Goal: Navigation & Orientation: Find specific page/section

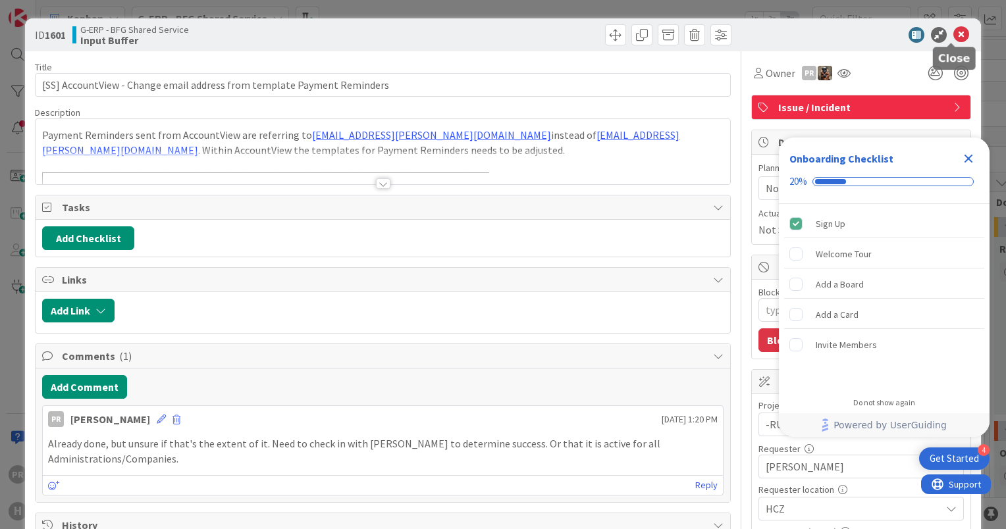
click at [956, 38] on icon at bounding box center [961, 35] width 16 height 16
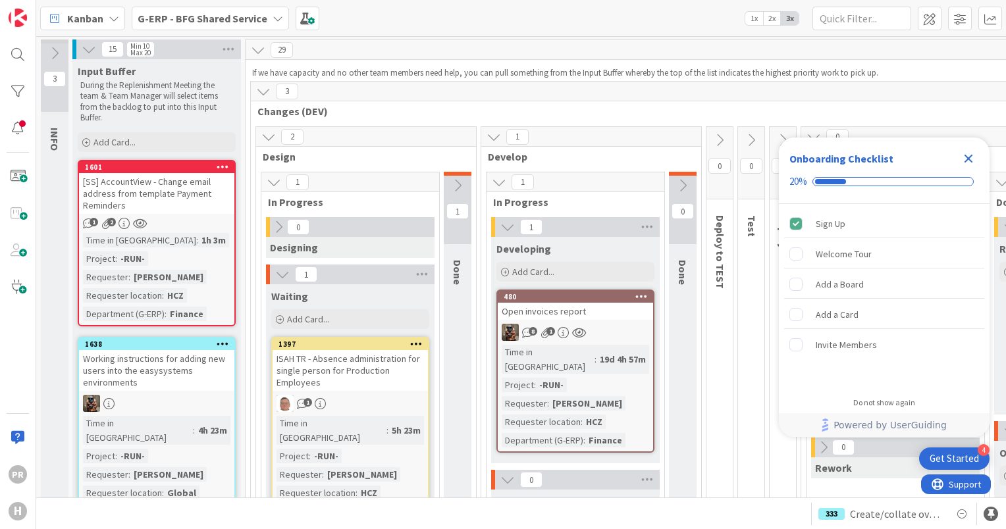
click at [231, 18] on b "G-ERP - BFG Shared Service" at bounding box center [203, 18] width 130 height 13
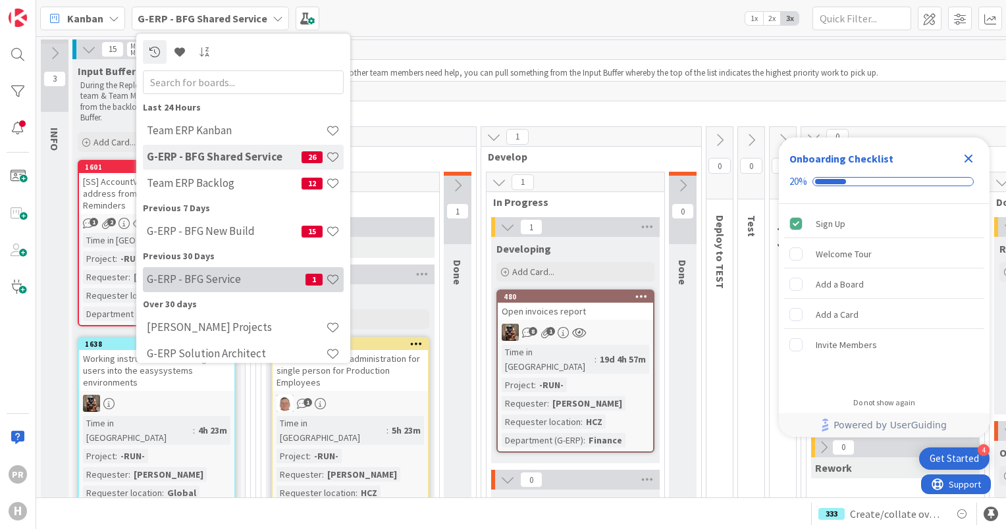
scroll to position [11, 0]
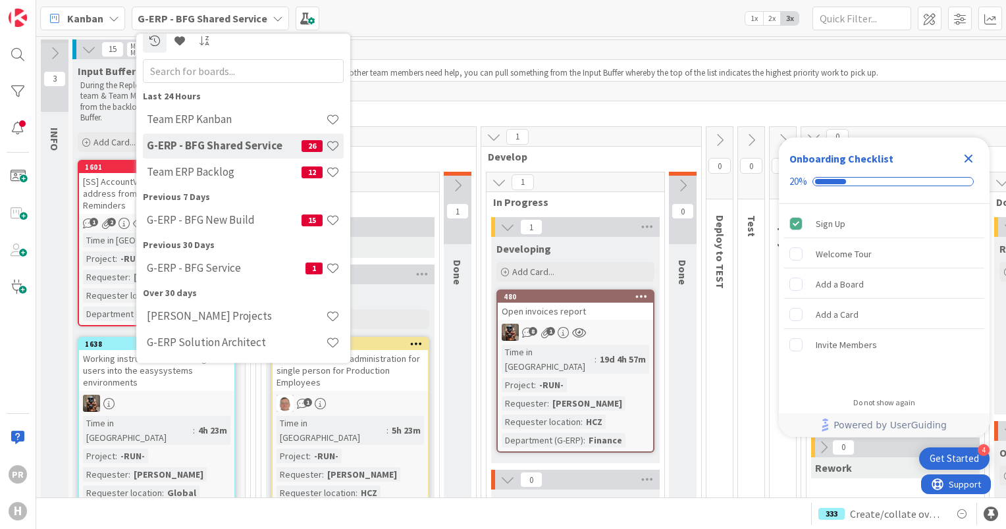
click at [245, 143] on h4 "G-ERP - BFG Shared Service" at bounding box center [224, 146] width 155 height 13
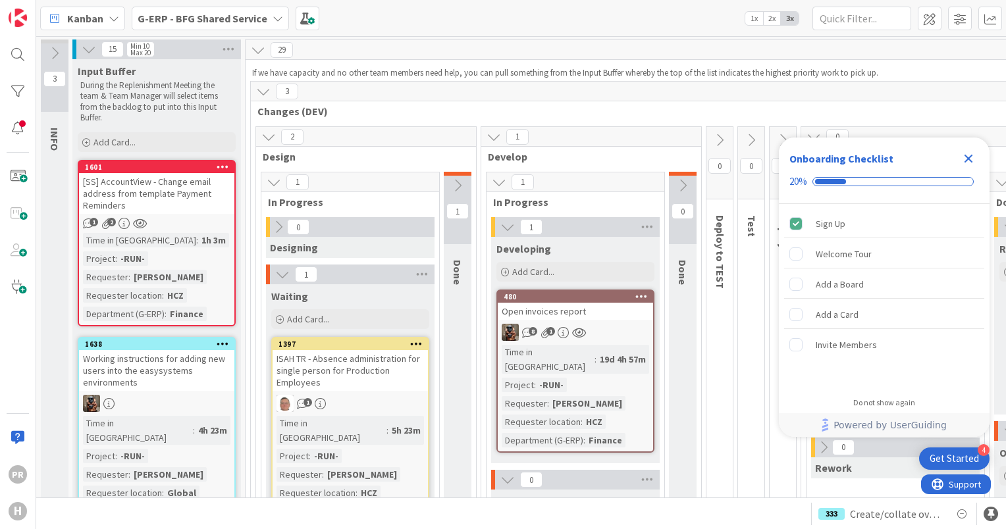
click at [147, 186] on div "[SS] AccountView - Change email address from template Payment Reminders" at bounding box center [156, 193] width 155 height 41
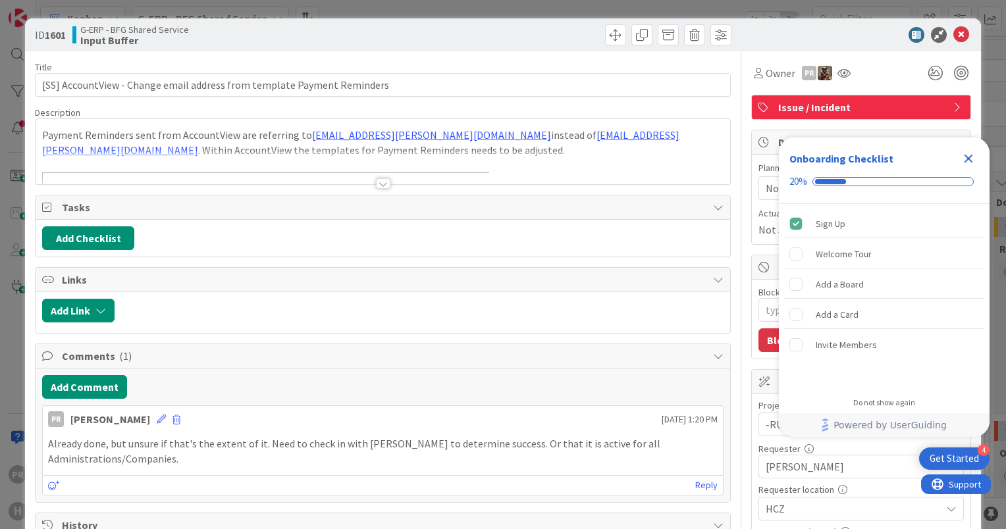
scroll to position [8, 0]
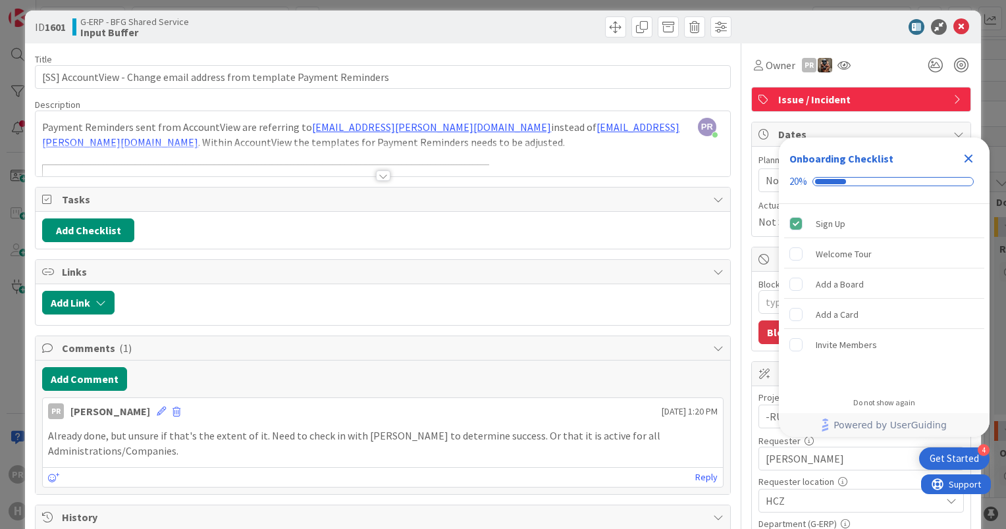
click at [379, 173] on div at bounding box center [383, 176] width 14 height 11
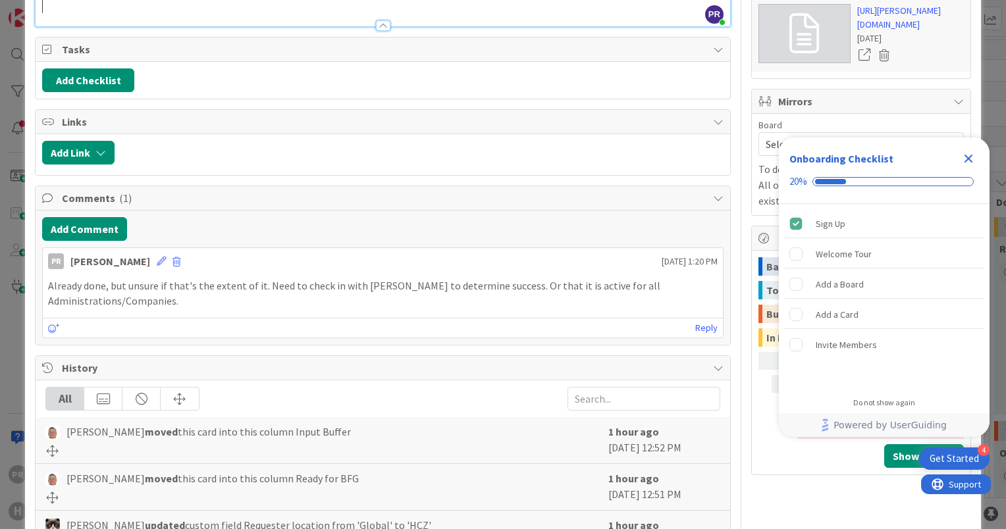
scroll to position [793, 0]
click at [966, 156] on icon "Close Checklist" at bounding box center [968, 159] width 9 height 9
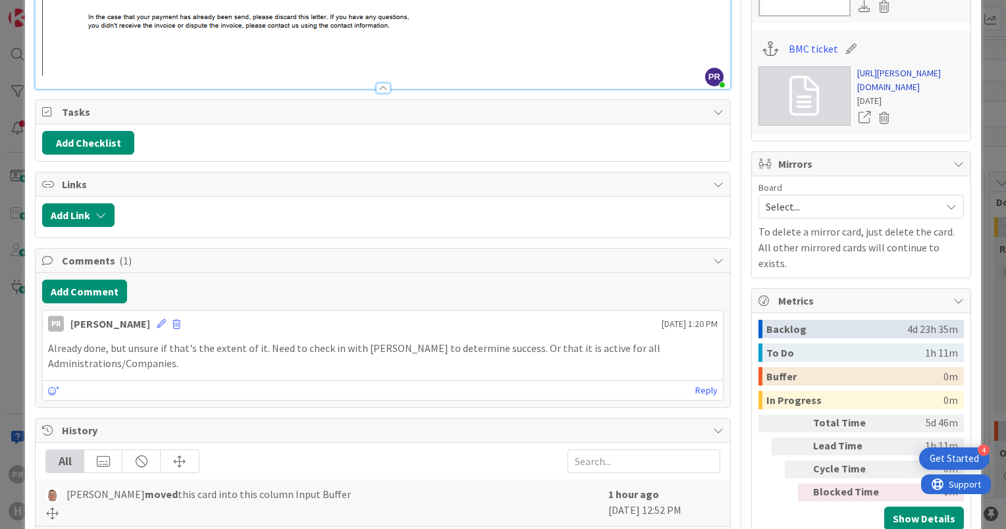
scroll to position [0, 0]
click at [885, 75] on link "https://huisman-smartit.onbmc.com/smartit/app/#/incident/AGGHEXFAF704DASZSTYXSZ…" at bounding box center [910, 80] width 107 height 28
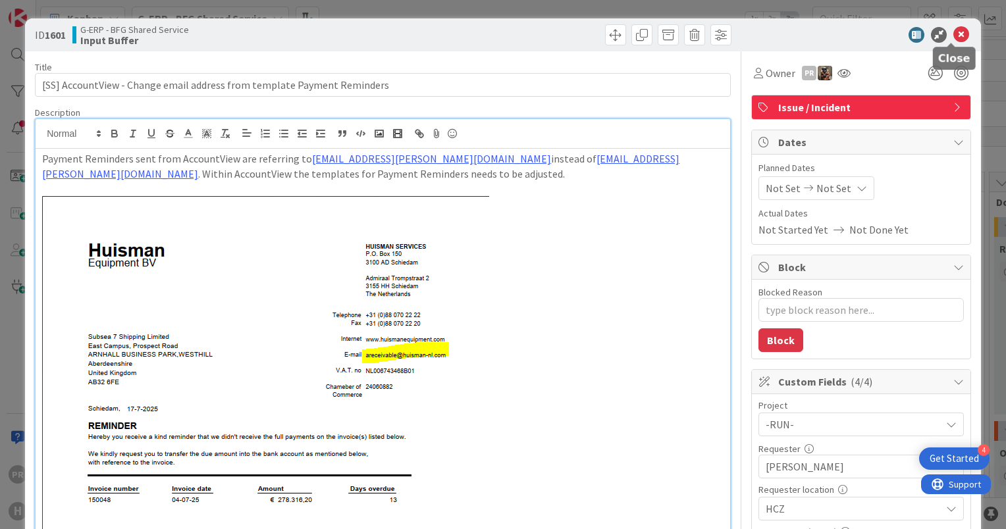
click at [953, 34] on icon at bounding box center [961, 35] width 16 height 16
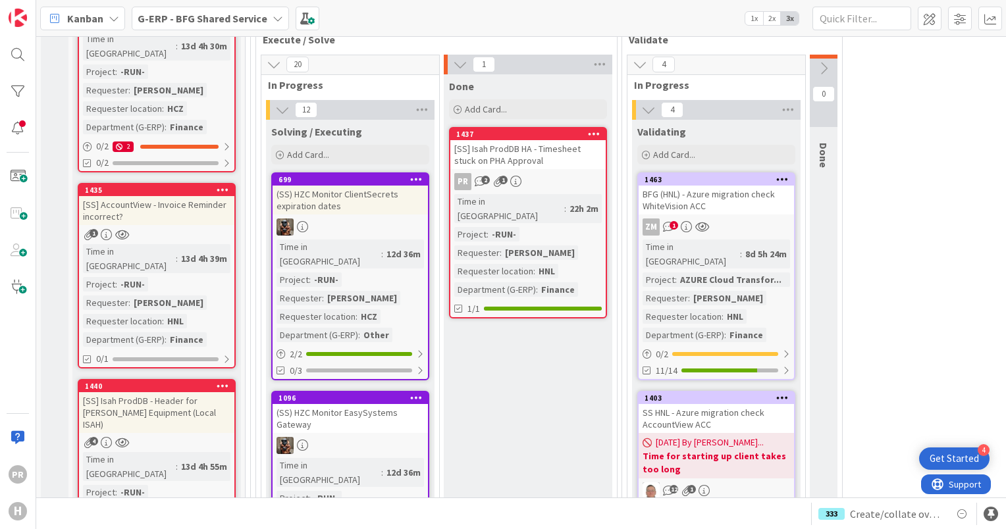
scroll to position [792, 0]
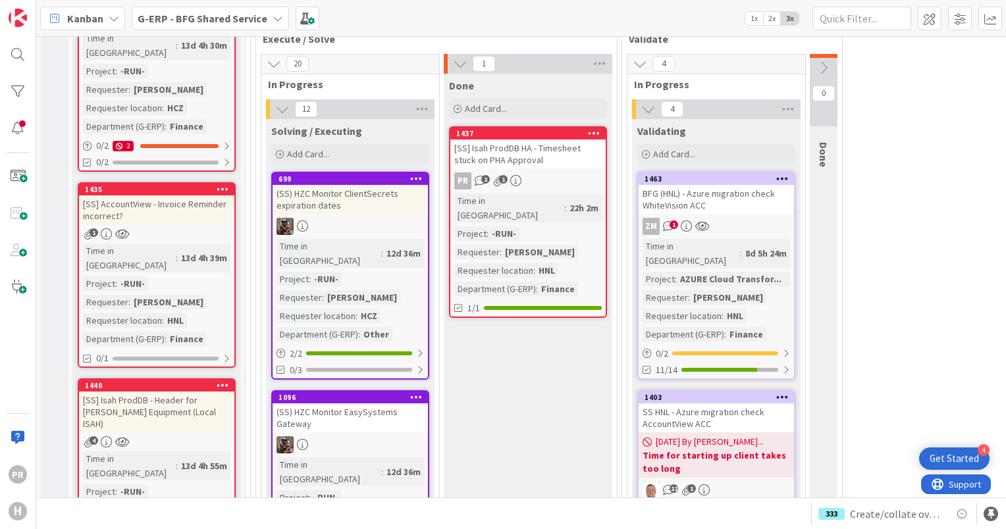
click at [176, 16] on b "G-ERP - BFG Shared Service" at bounding box center [203, 18] width 130 height 13
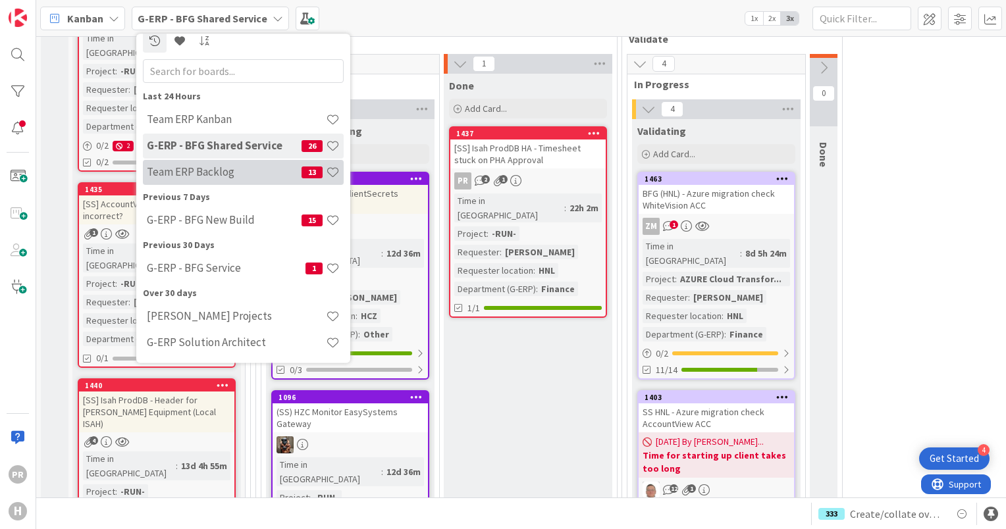
click at [232, 175] on h4 "Team ERP Backlog" at bounding box center [224, 172] width 155 height 13
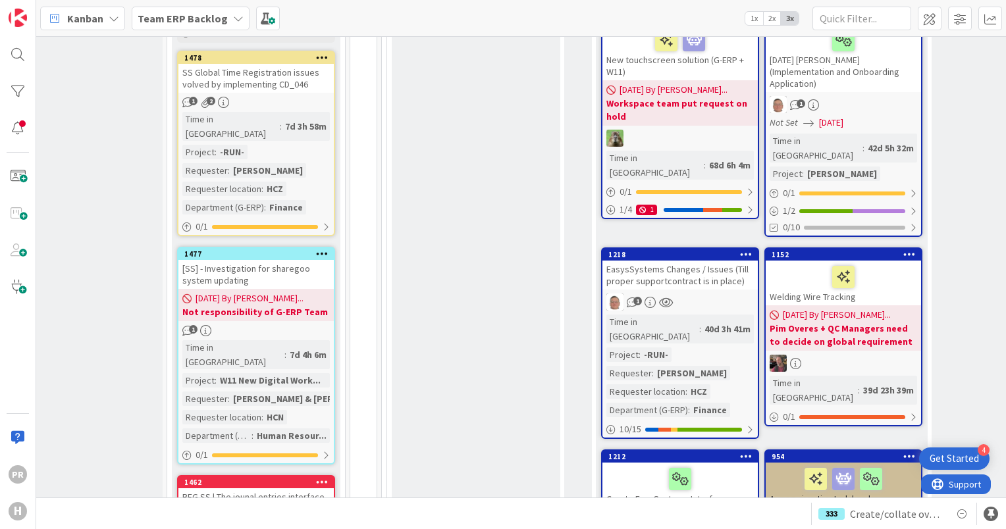
scroll to position [890, 47]
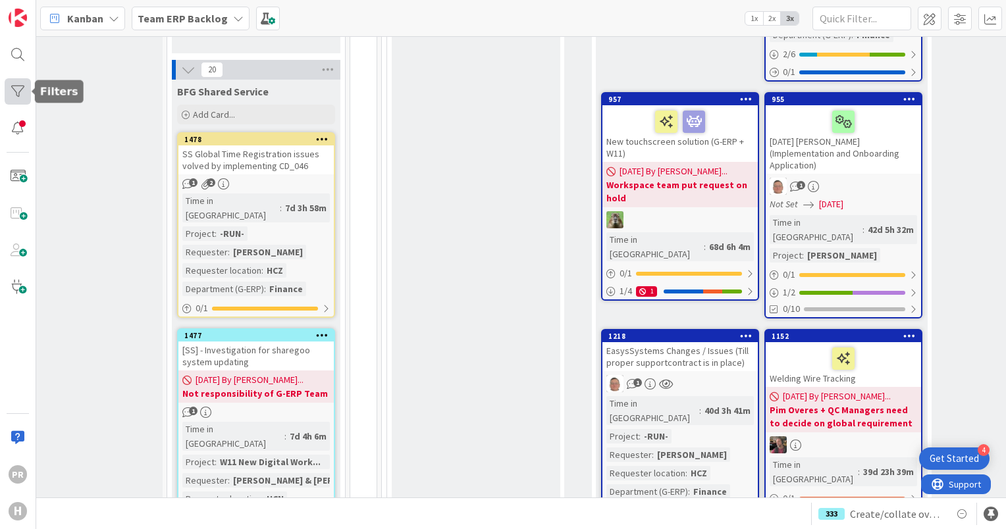
click at [14, 84] on div at bounding box center [18, 91] width 26 height 26
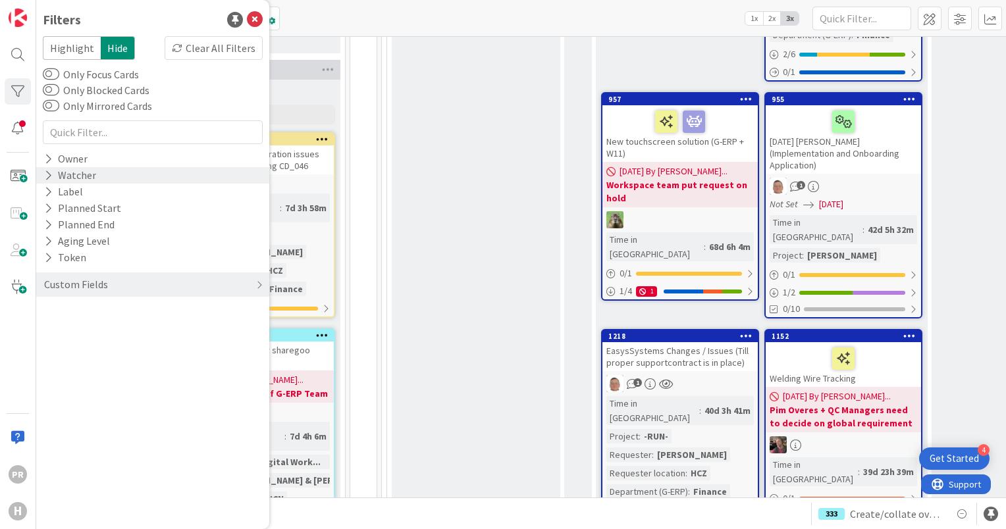
click at [51, 172] on icon at bounding box center [48, 175] width 9 height 11
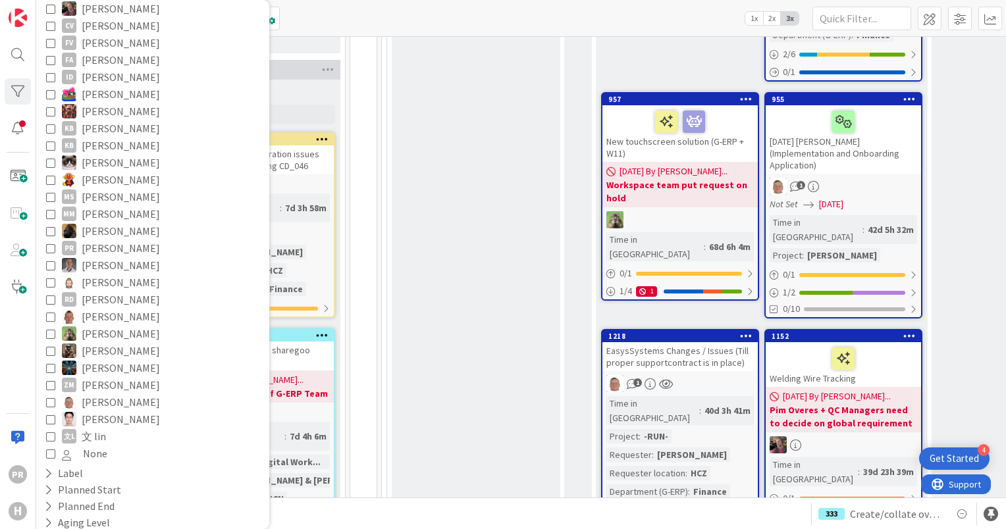
scroll to position [205, 0]
click at [52, 350] on icon at bounding box center [50, 350] width 9 height 9
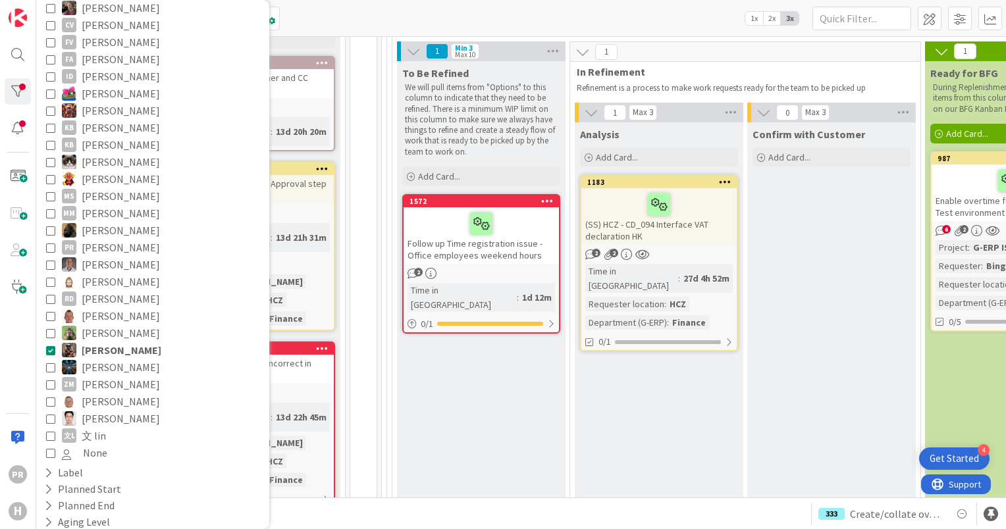
scroll to position [0, 0]
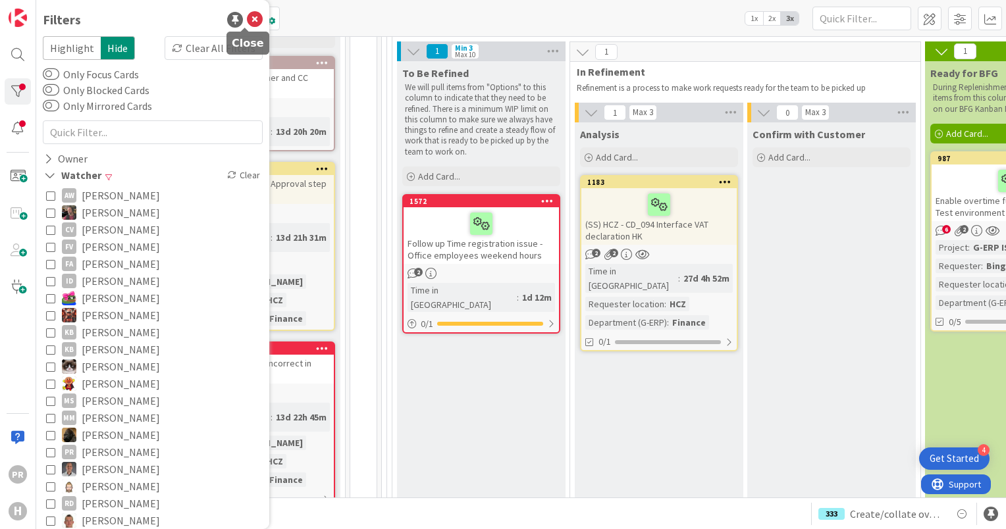
click at [250, 20] on icon at bounding box center [255, 20] width 16 height 16
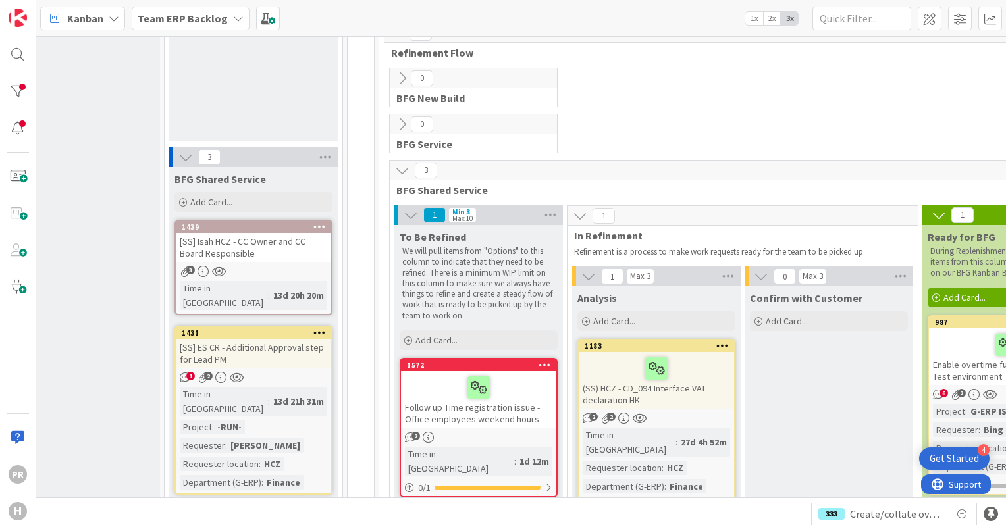
scroll to position [346, 49]
click at [245, 240] on div "[SS] Isah HCZ - CC Owner and CC Board Responsible" at bounding box center [253, 246] width 155 height 29
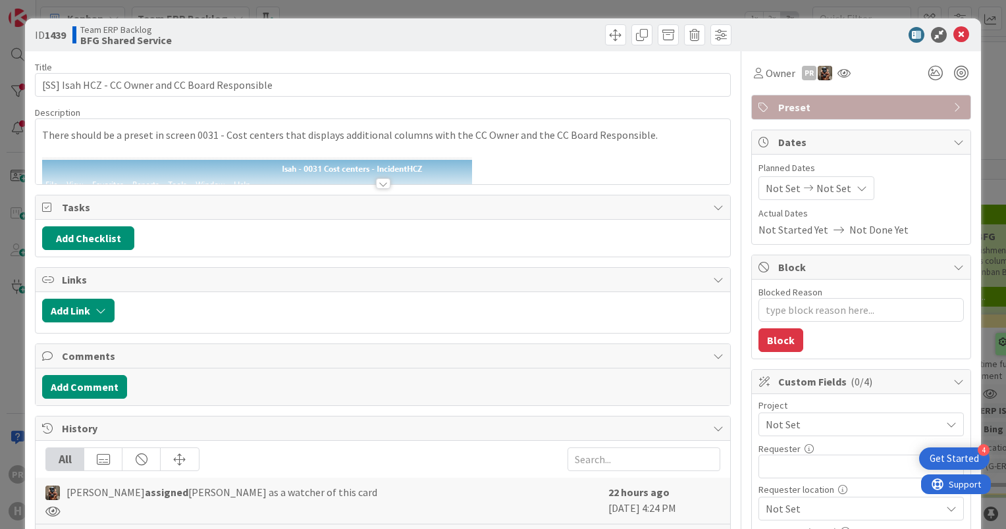
click at [378, 182] on div at bounding box center [383, 183] width 14 height 11
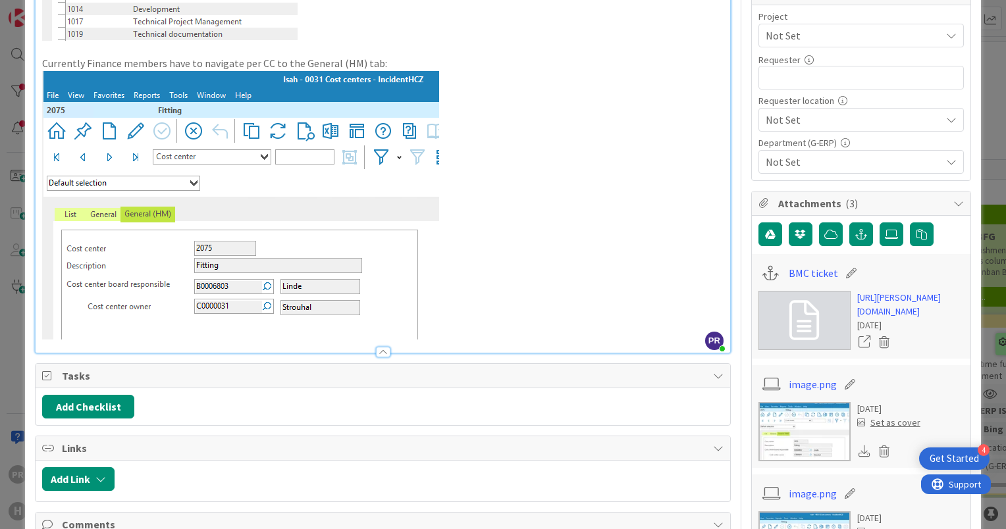
scroll to position [390, 0]
click at [868, 318] on link "https://huisman-smartit.onbmc.com/smartit/app/#/incident/AGGEFRDUJONBTASWNXGGSW…" at bounding box center [910, 304] width 107 height 28
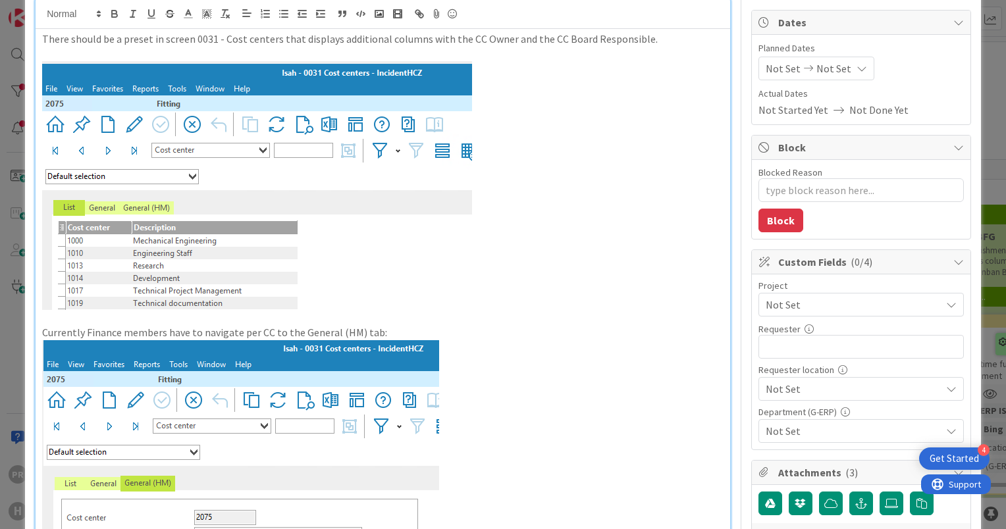
scroll to position [0, 0]
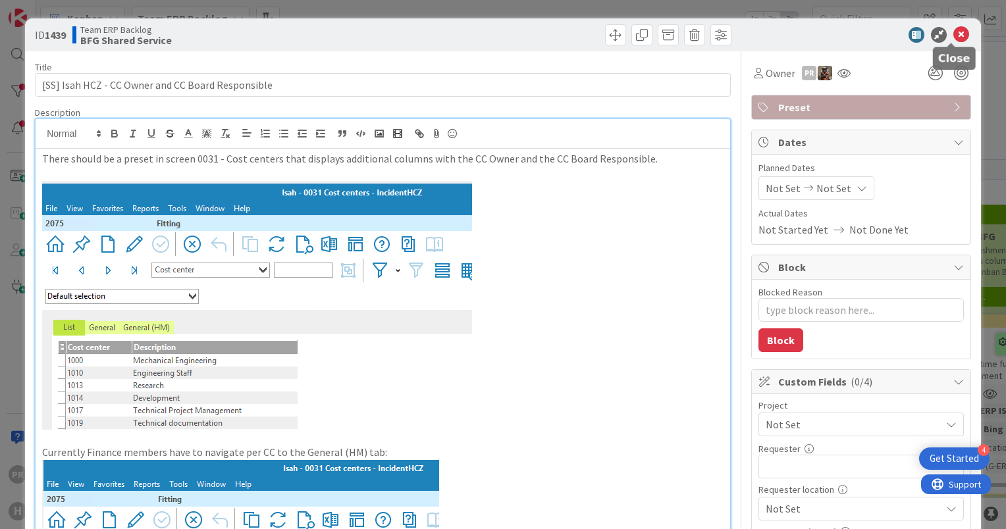
click at [953, 33] on icon at bounding box center [961, 35] width 16 height 16
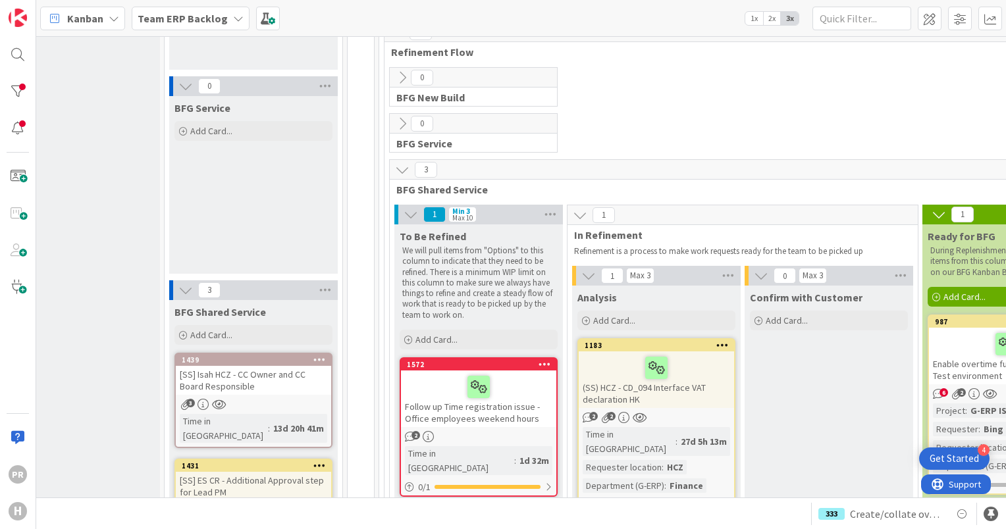
click at [174, 18] on b "Team ERP Backlog" at bounding box center [183, 18] width 90 height 13
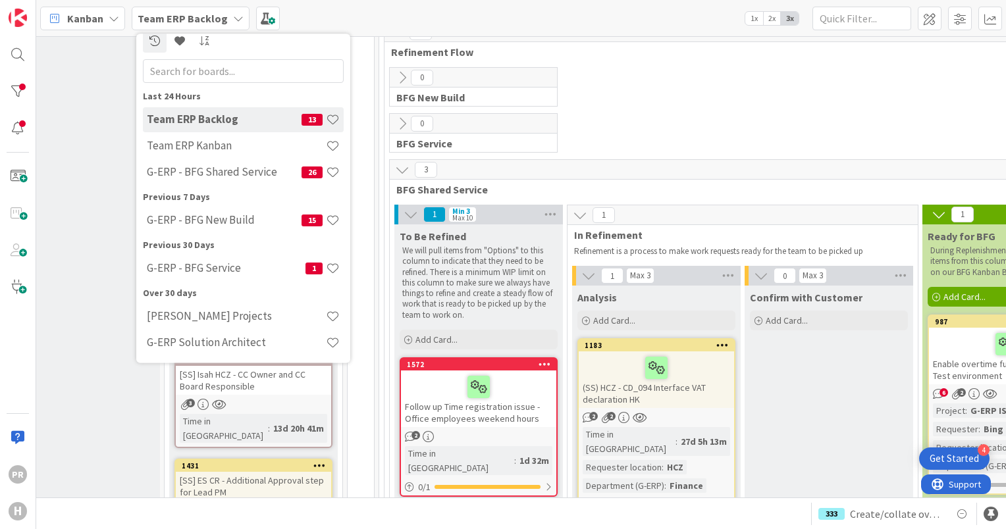
click at [174, 18] on b "Team ERP Backlog" at bounding box center [183, 18] width 90 height 13
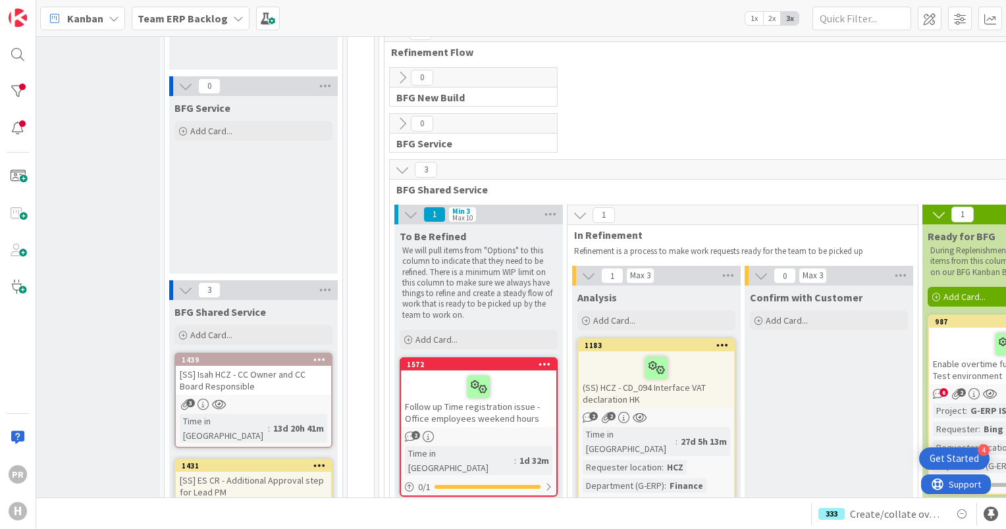
click at [174, 18] on b "Team ERP Backlog" at bounding box center [183, 18] width 90 height 13
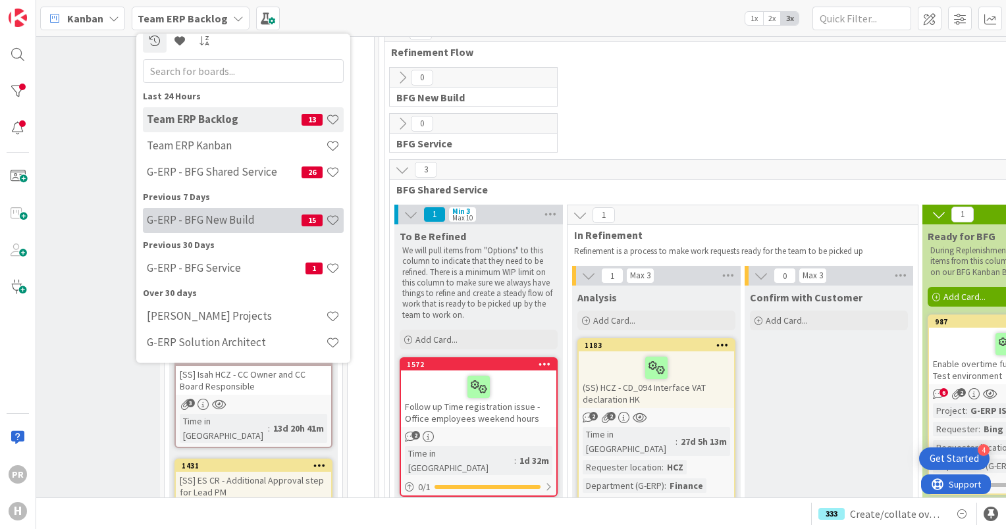
click at [224, 218] on h4 "G-ERP - BFG New Build" at bounding box center [224, 220] width 155 height 13
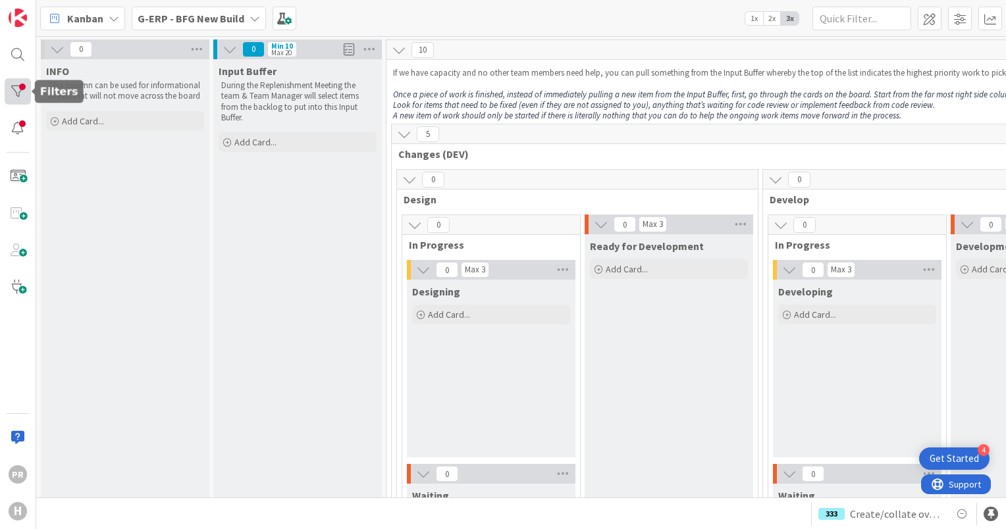
click at [24, 93] on div at bounding box center [18, 91] width 26 height 26
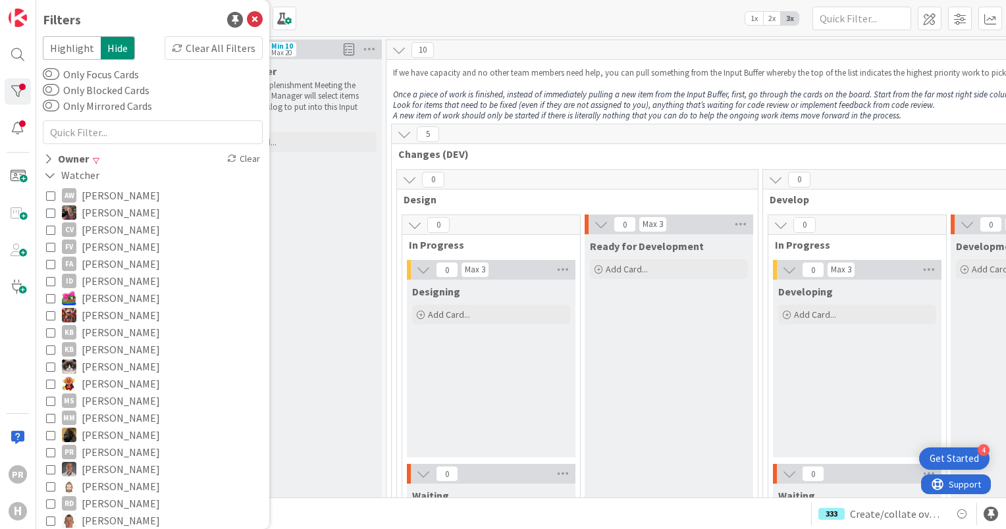
click at [52, 311] on icon at bounding box center [50, 315] width 9 height 9
click at [50, 161] on icon at bounding box center [48, 158] width 9 height 11
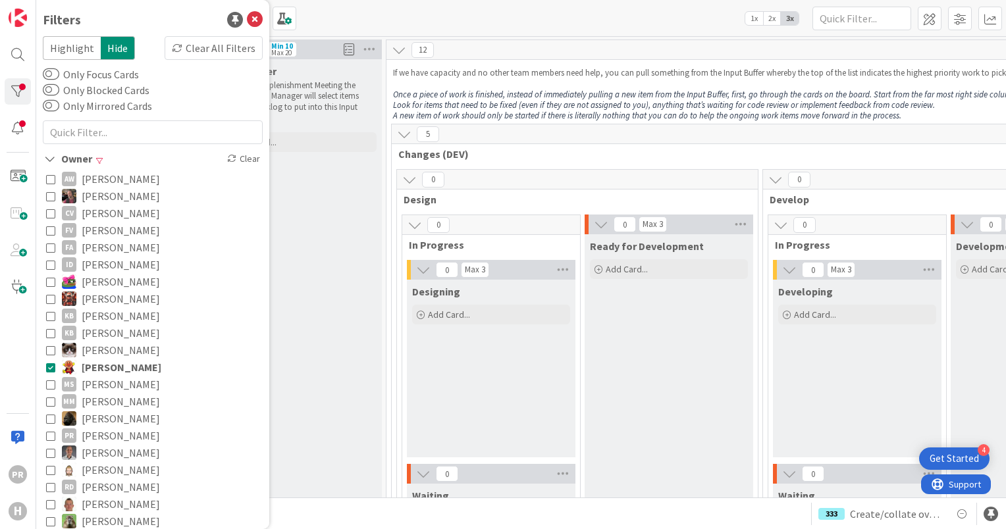
click at [50, 369] on icon at bounding box center [50, 367] width 9 height 9
click at [49, 299] on icon at bounding box center [50, 298] width 9 height 9
click at [249, 20] on icon at bounding box center [255, 20] width 16 height 16
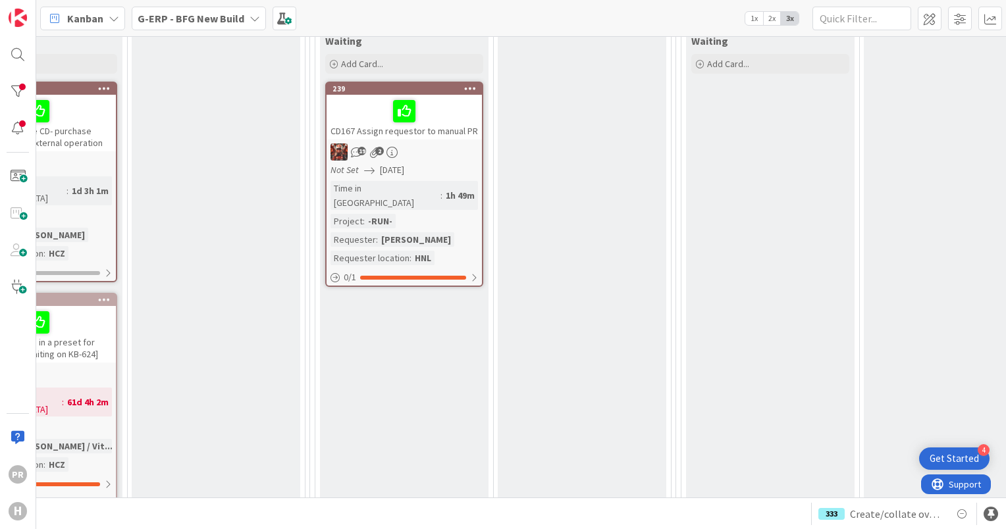
scroll to position [435, 453]
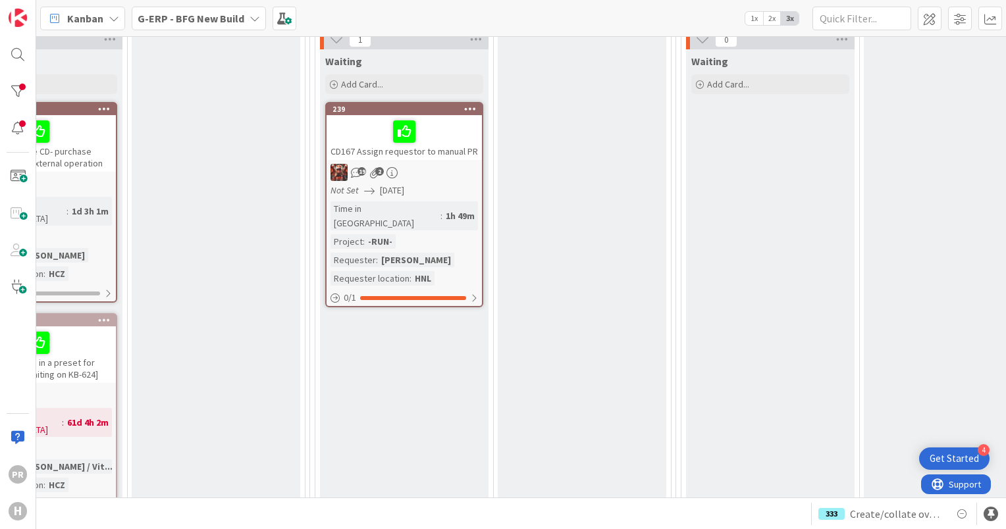
click at [169, 17] on b "G-ERP - BFG New Build" at bounding box center [191, 18] width 107 height 13
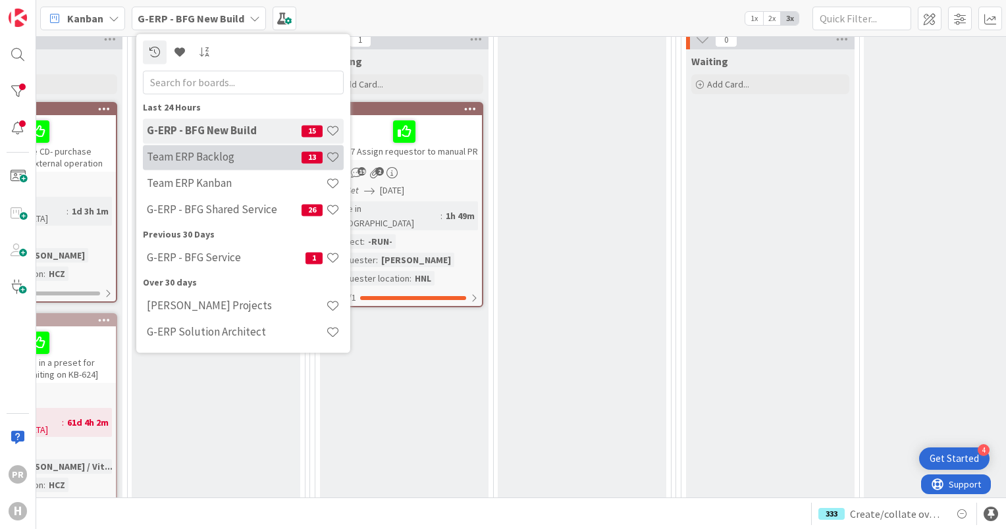
click at [215, 153] on h4 "Team ERP Backlog" at bounding box center [224, 157] width 155 height 13
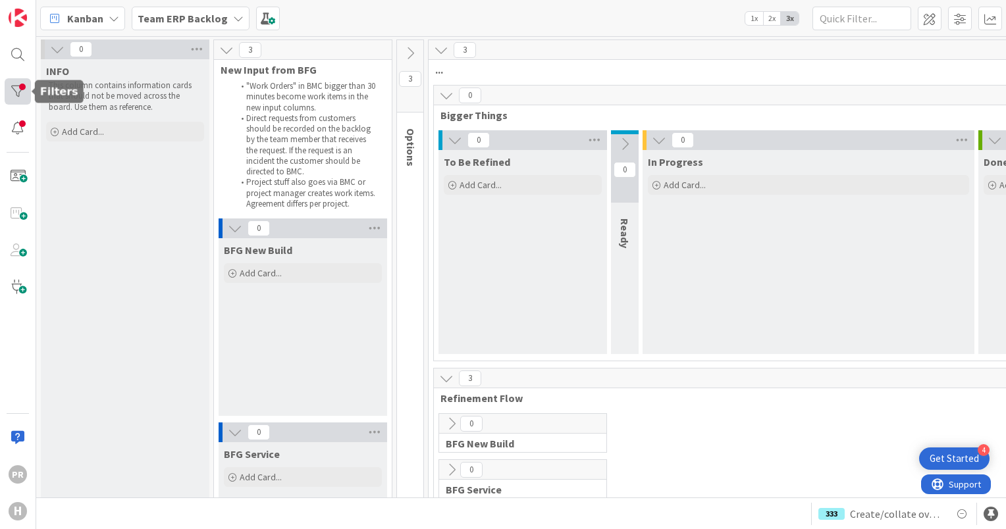
click at [28, 97] on div at bounding box center [18, 91] width 26 height 26
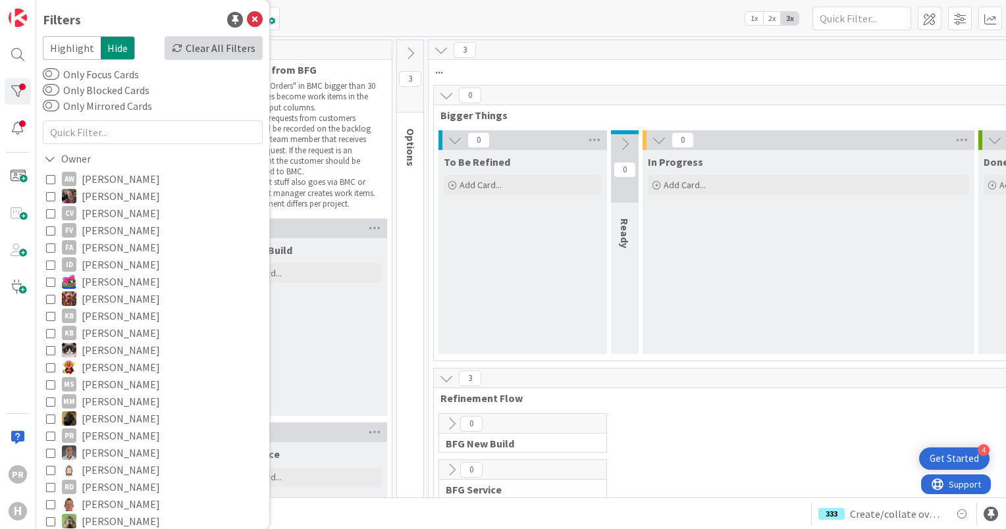
click at [200, 45] on div "Clear All Filters" at bounding box center [214, 48] width 98 height 24
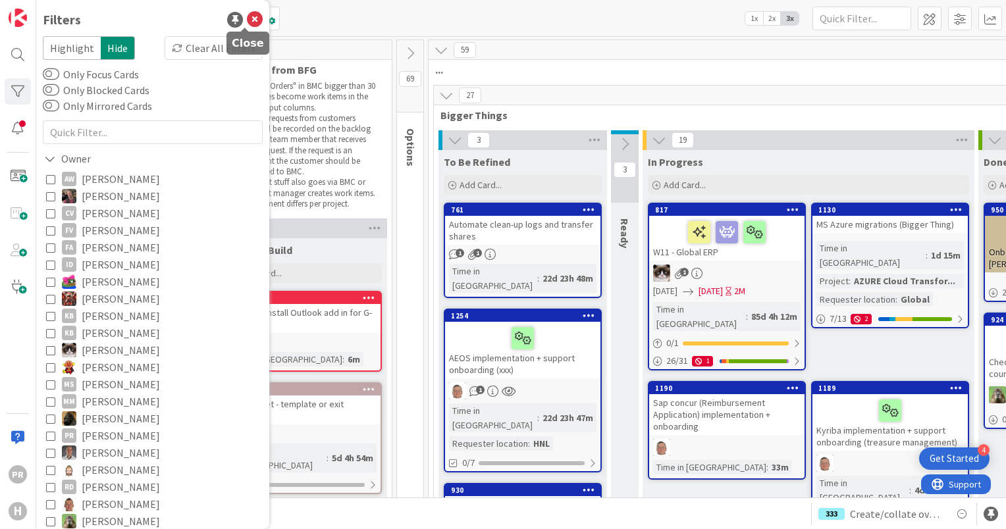
click at [247, 24] on icon at bounding box center [255, 20] width 16 height 16
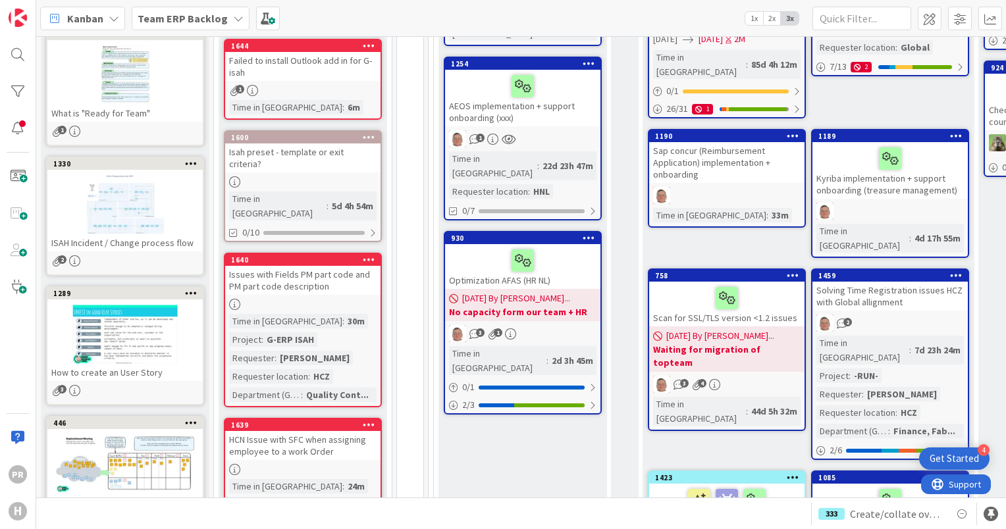
scroll to position [253, 0]
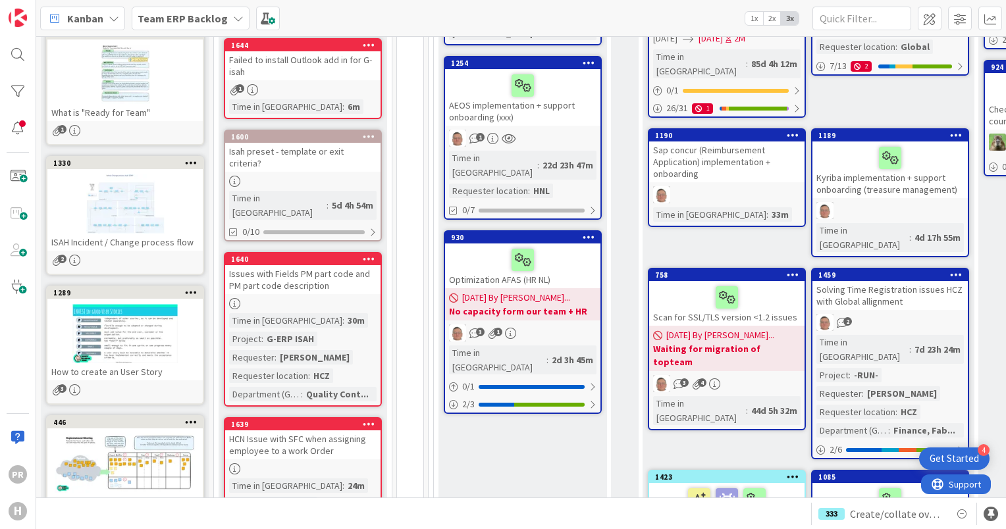
click at [310, 151] on div "Isah preset - template or exit criteria?" at bounding box center [302, 157] width 155 height 29
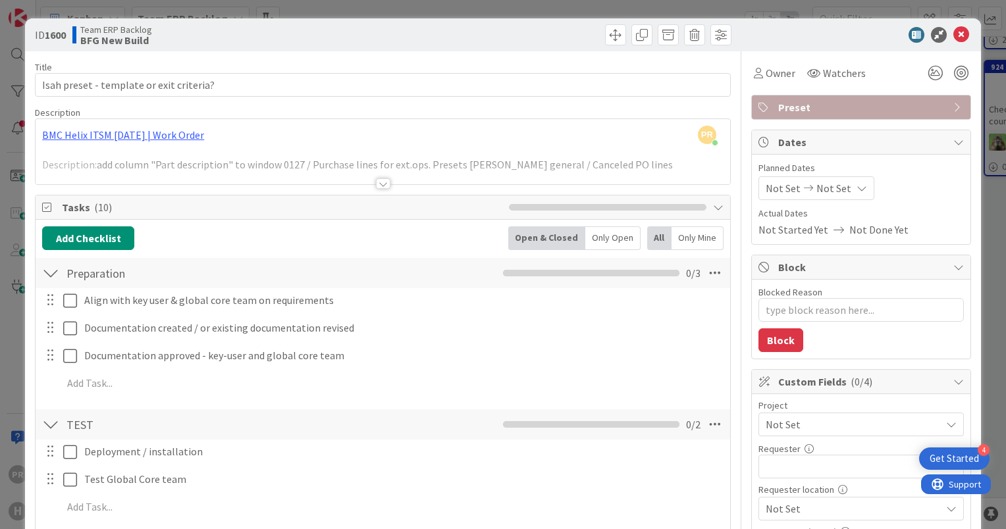
click at [376, 185] on div at bounding box center [383, 183] width 14 height 11
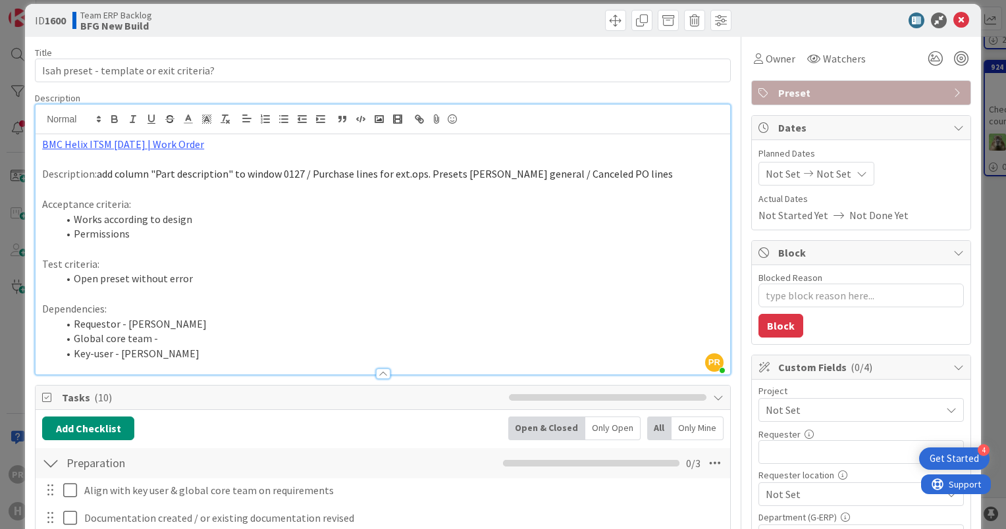
scroll to position [11, 0]
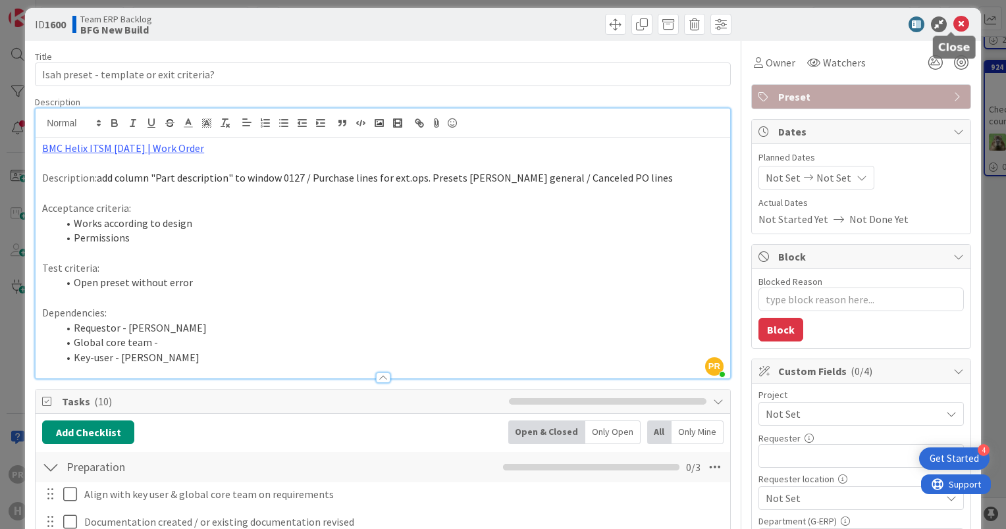
click at [953, 29] on icon at bounding box center [961, 24] width 16 height 16
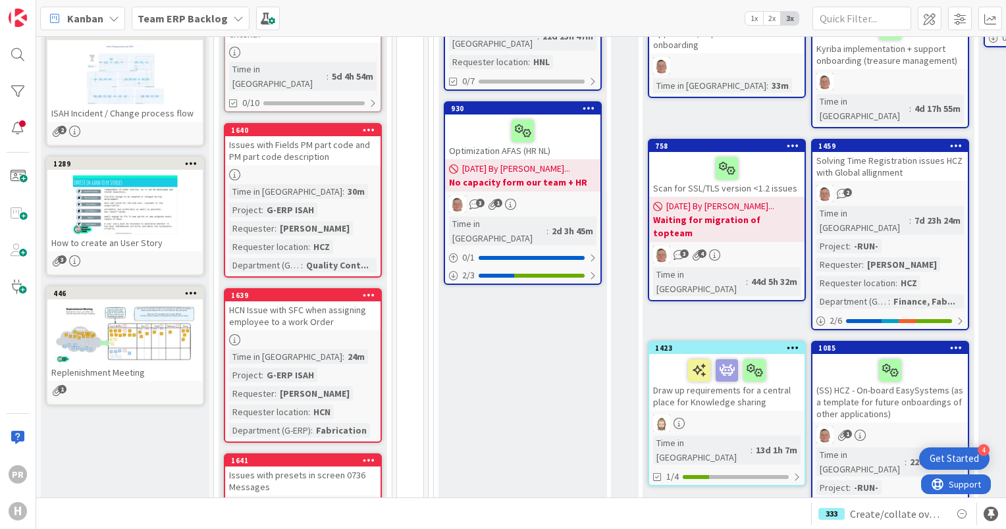
scroll to position [377, 0]
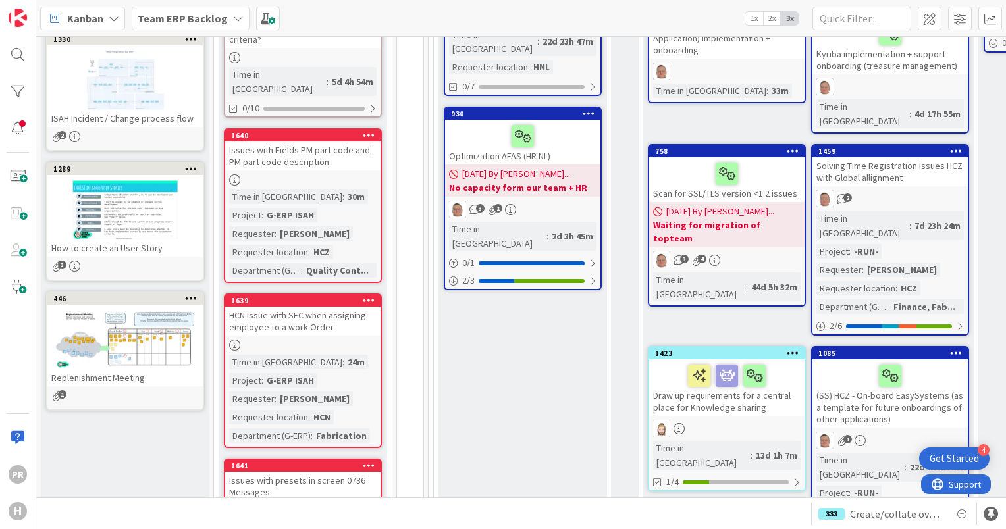
click at [298, 142] on div "Issues with Fields PM part code and PM part code description" at bounding box center [302, 156] width 155 height 29
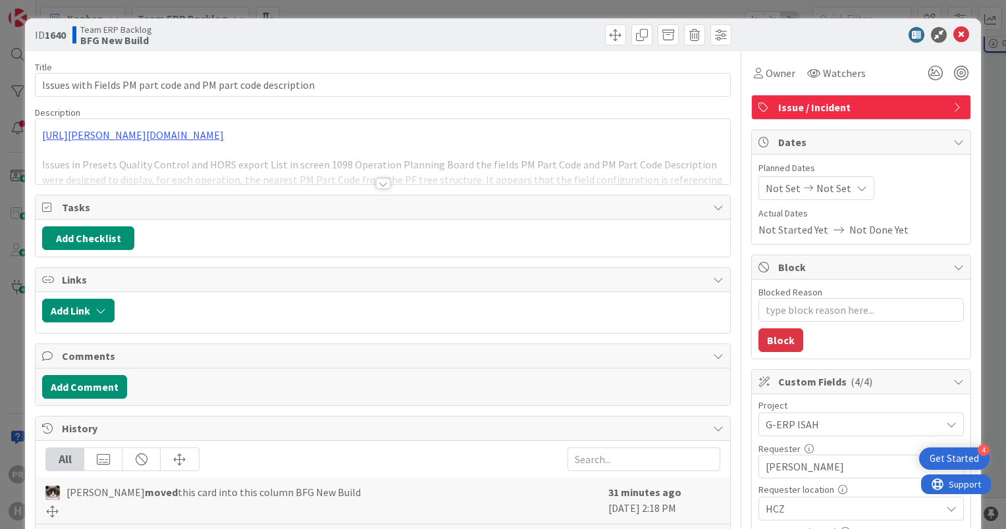
type textarea "x"
click at [379, 184] on div at bounding box center [383, 183] width 14 height 11
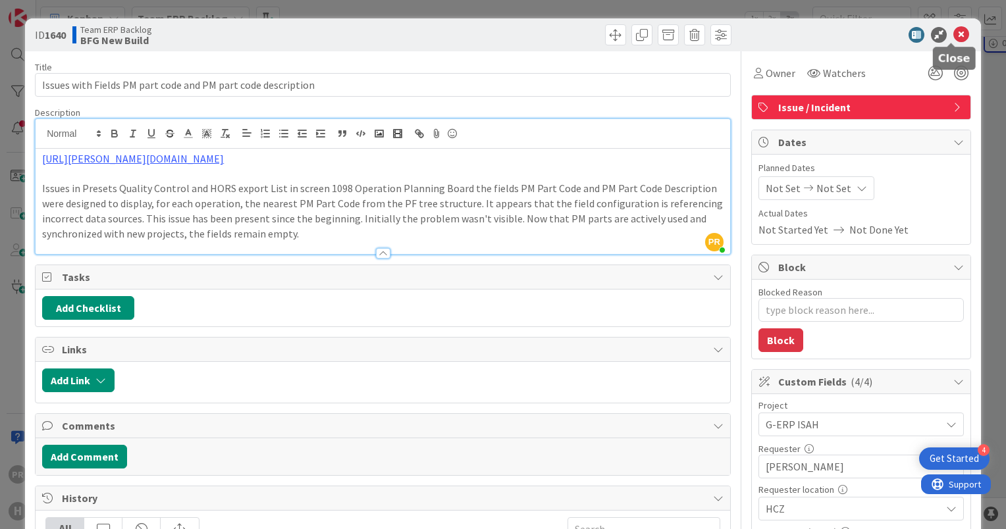
click at [953, 34] on icon at bounding box center [961, 35] width 16 height 16
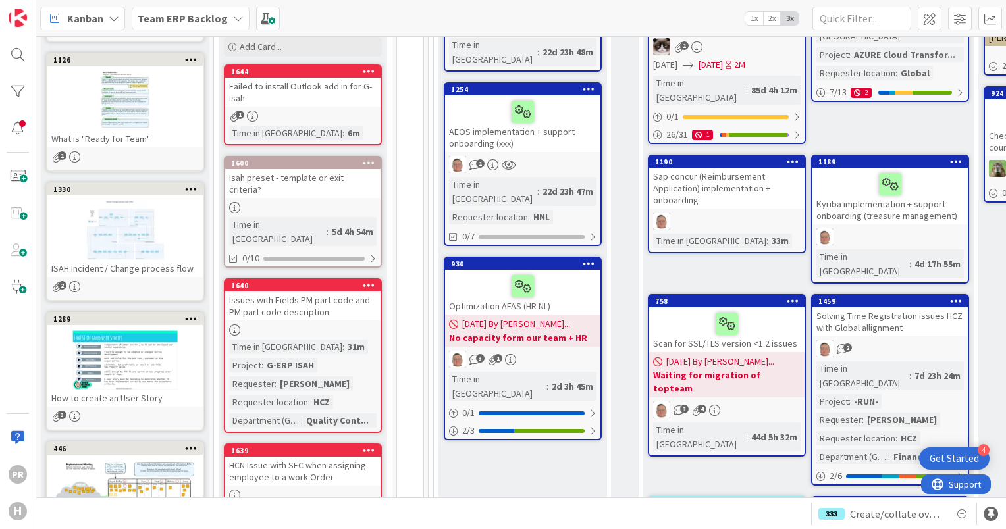
scroll to position [219, 0]
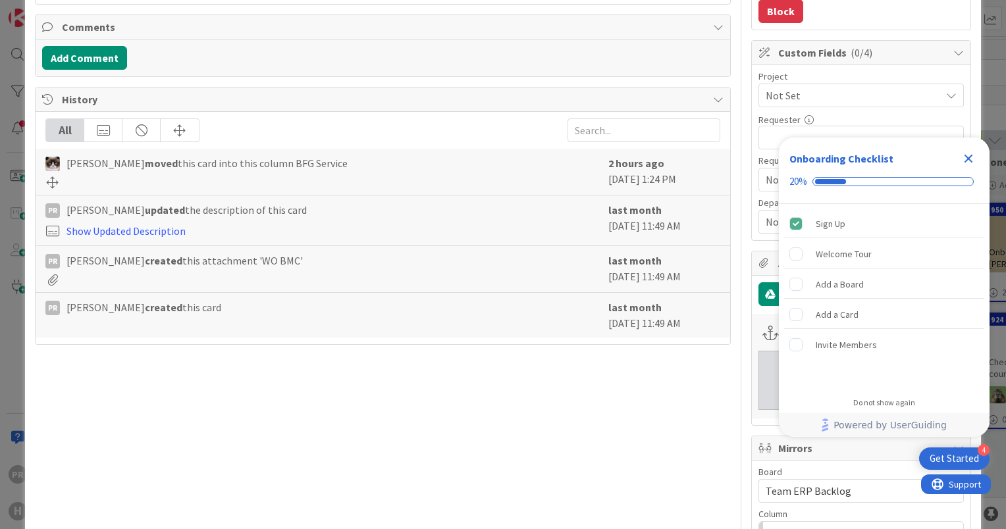
scroll to position [66, 0]
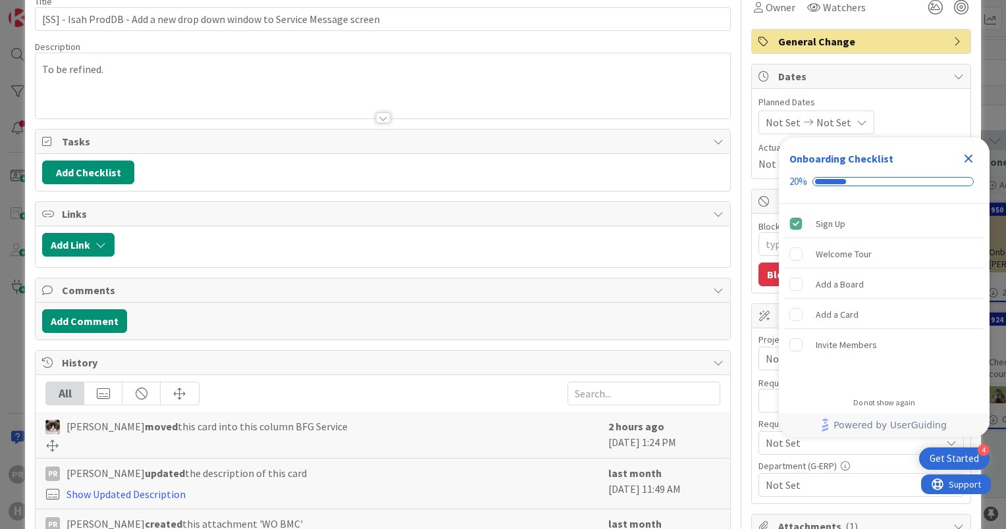
type textarea "x"
